Goal: Unclear: Unclear

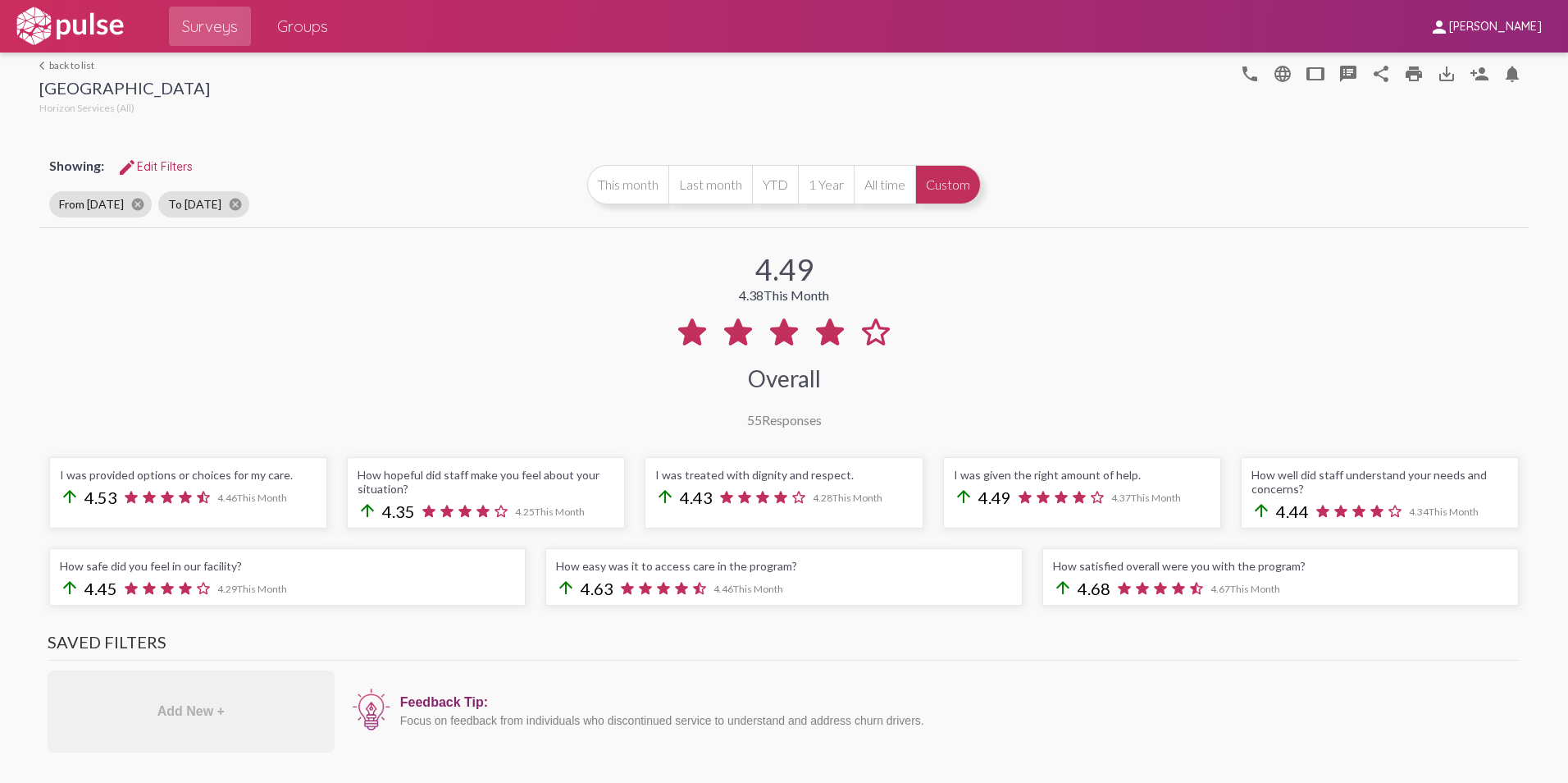
scroll to position [1816, 0]
